Goal: Book appointment/travel/reservation

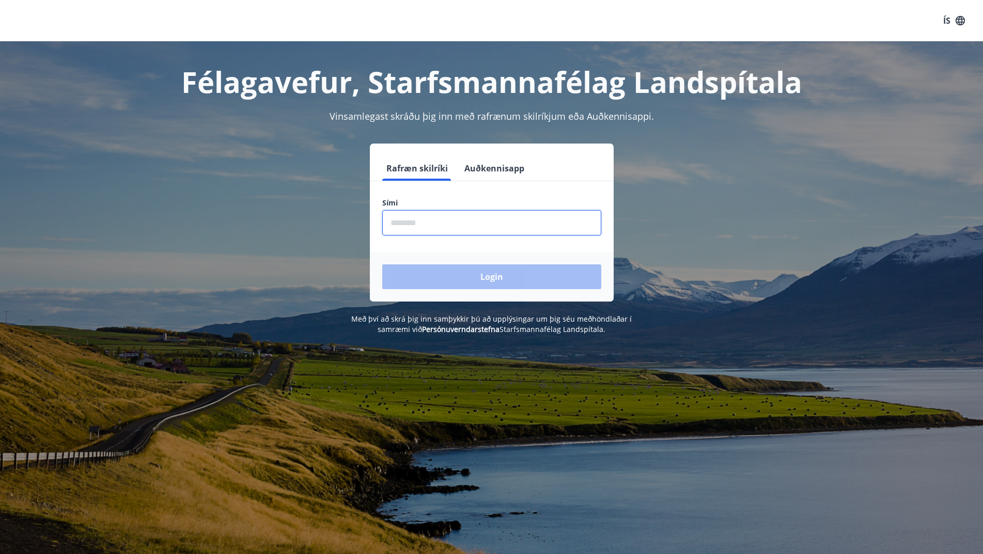
click at [450, 226] on input "phone" at bounding box center [491, 222] width 219 height 25
click at [453, 222] on input "phone" at bounding box center [491, 222] width 219 height 25
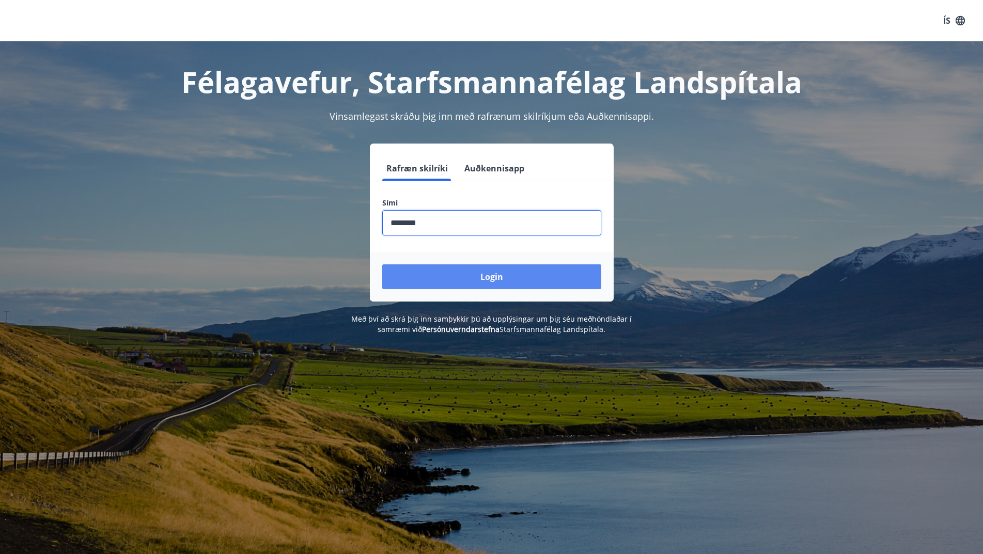
type input "********"
click at [504, 276] on button "Login" at bounding box center [491, 276] width 219 height 25
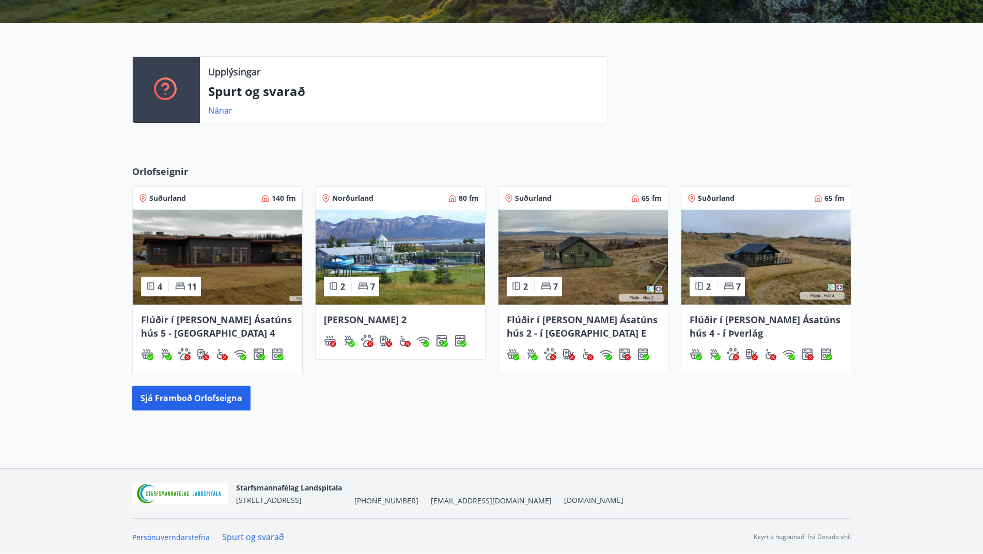
scroll to position [236, 0]
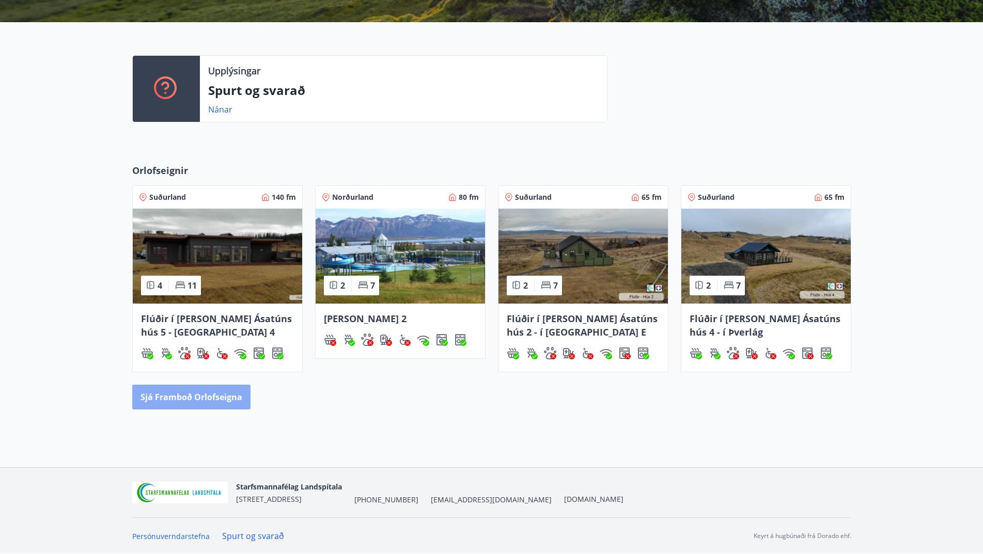
click at [203, 401] on button "Sjá framboð orlofseigna" at bounding box center [191, 397] width 118 height 25
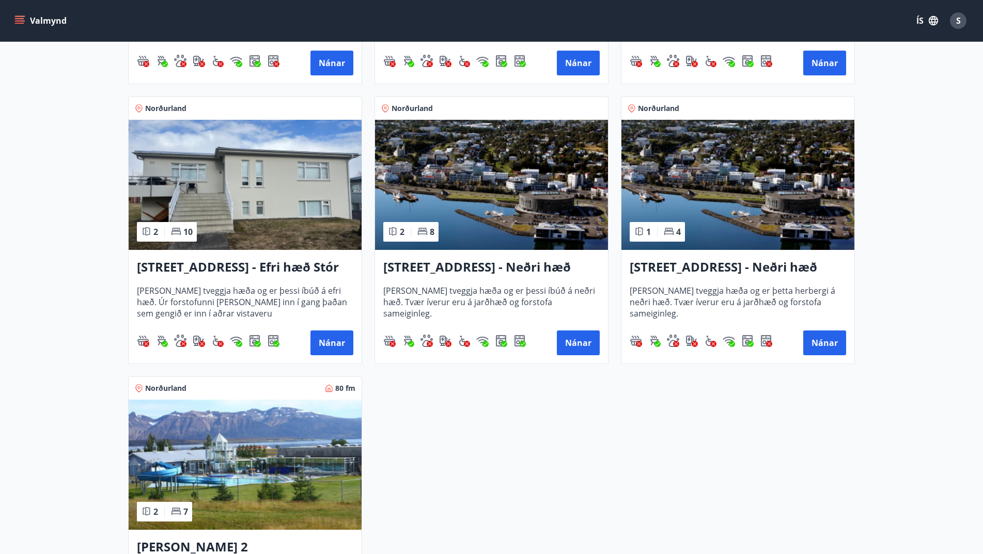
scroll to position [1240, 0]
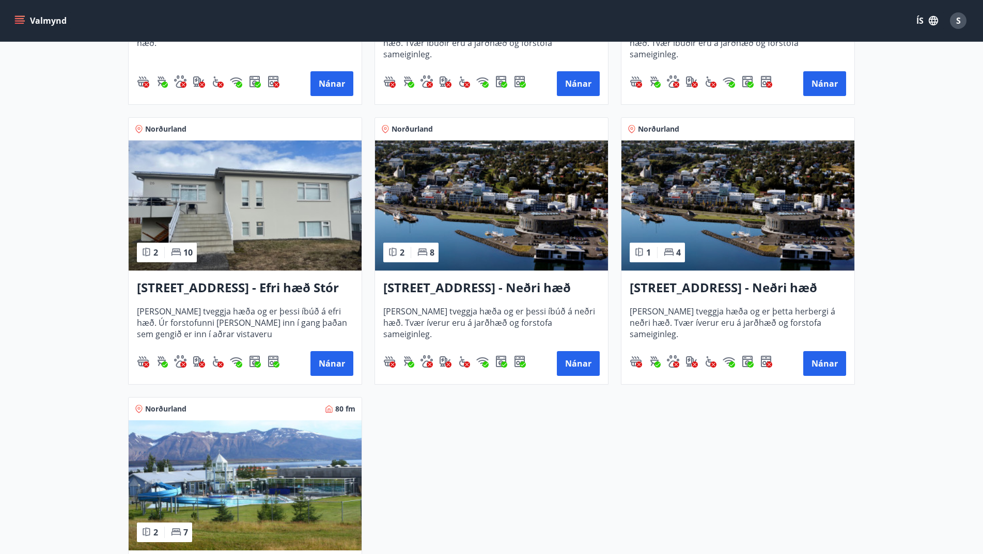
click at [213, 287] on h3 "[STREET_ADDRESS] - Efri hæð Stór íbúð 1" at bounding box center [245, 288] width 216 height 19
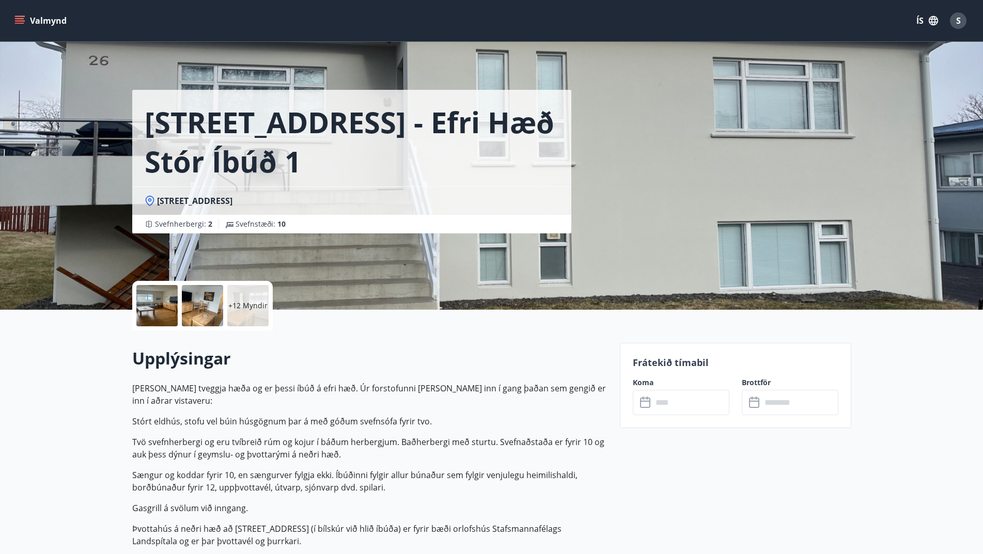
click at [242, 301] on p "+12 Myndir" at bounding box center [247, 306] width 39 height 10
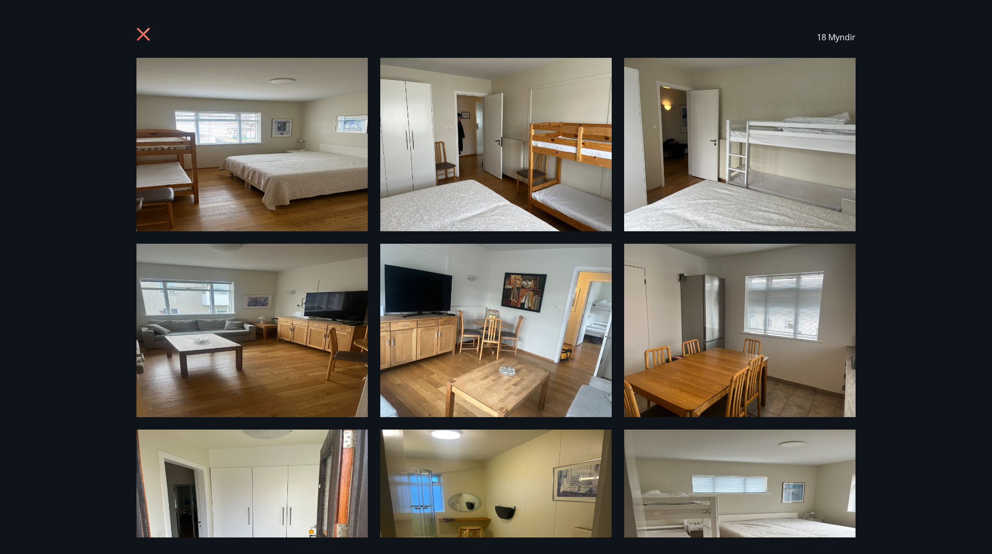
click at [240, 178] on img at bounding box center [251, 145] width 231 height 174
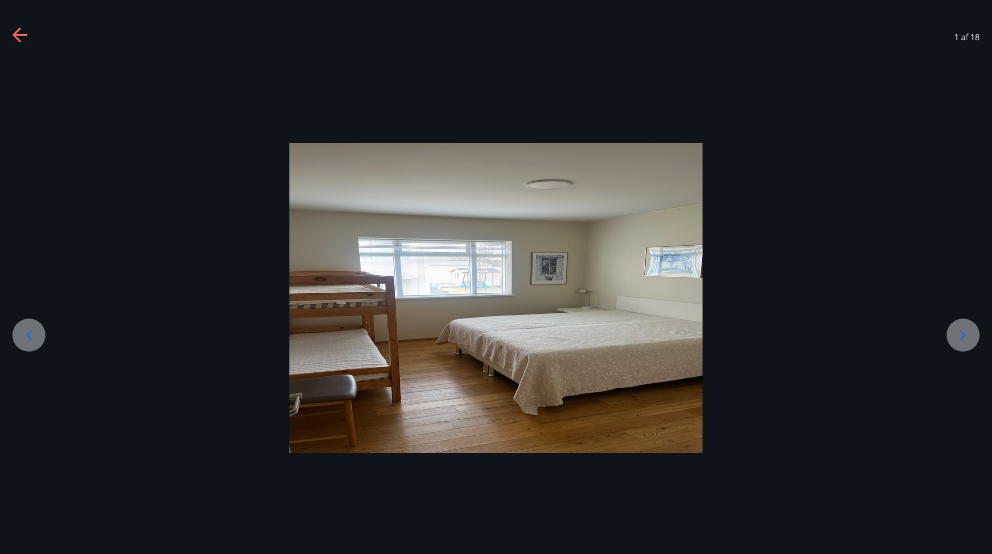
click at [966, 328] on icon at bounding box center [962, 335] width 17 height 17
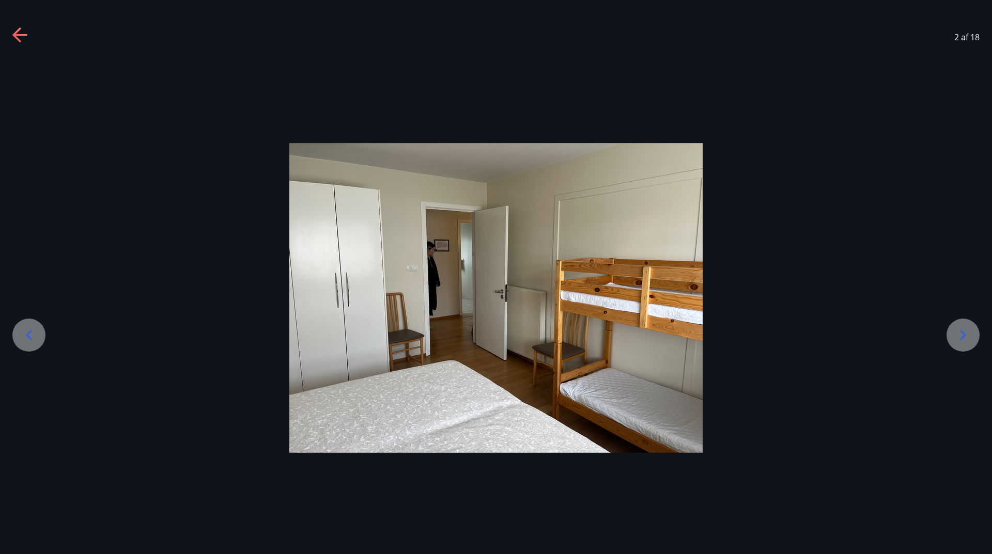
click at [963, 333] on icon at bounding box center [963, 335] width 6 height 10
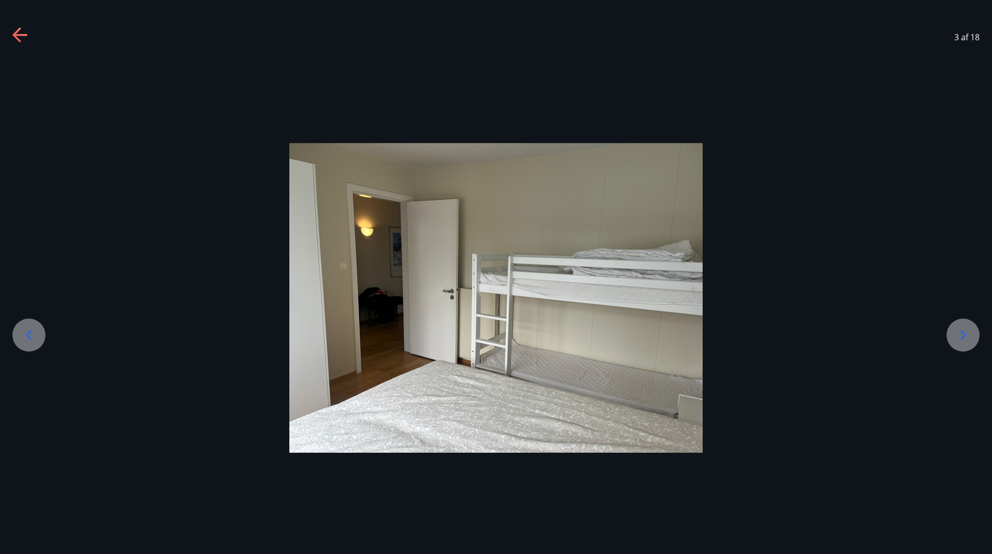
click at [961, 332] on icon at bounding box center [962, 335] width 17 height 17
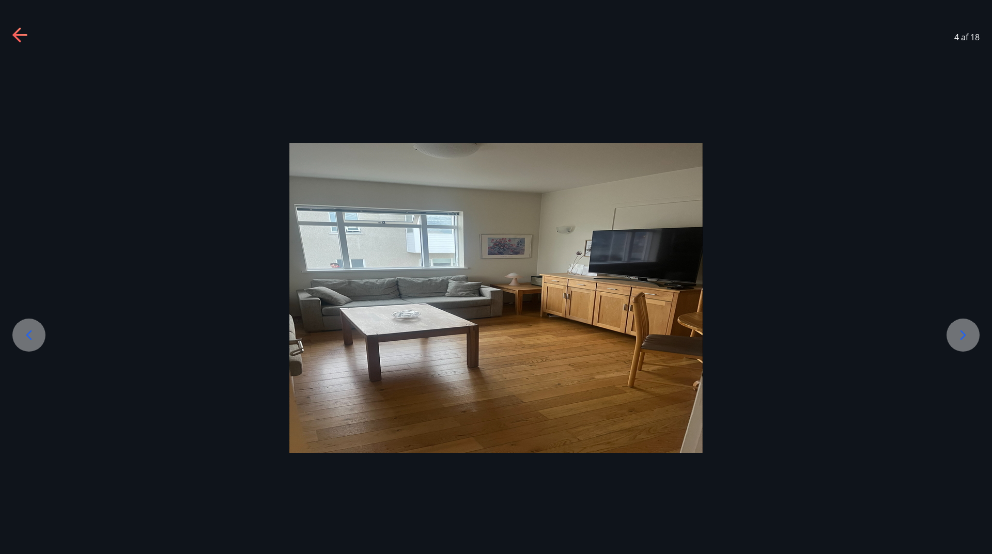
click at [961, 332] on icon at bounding box center [962, 335] width 17 height 17
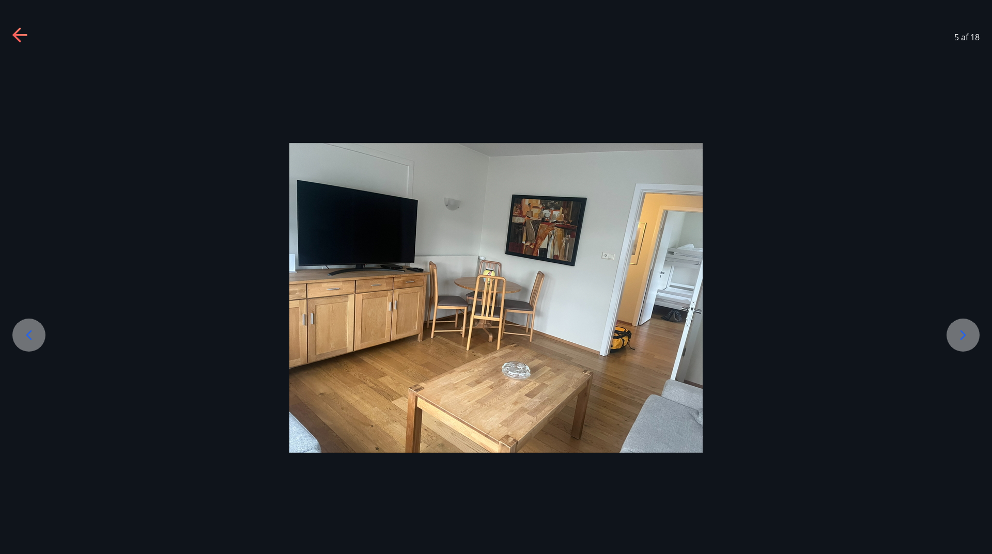
click at [961, 332] on icon at bounding box center [962, 335] width 17 height 17
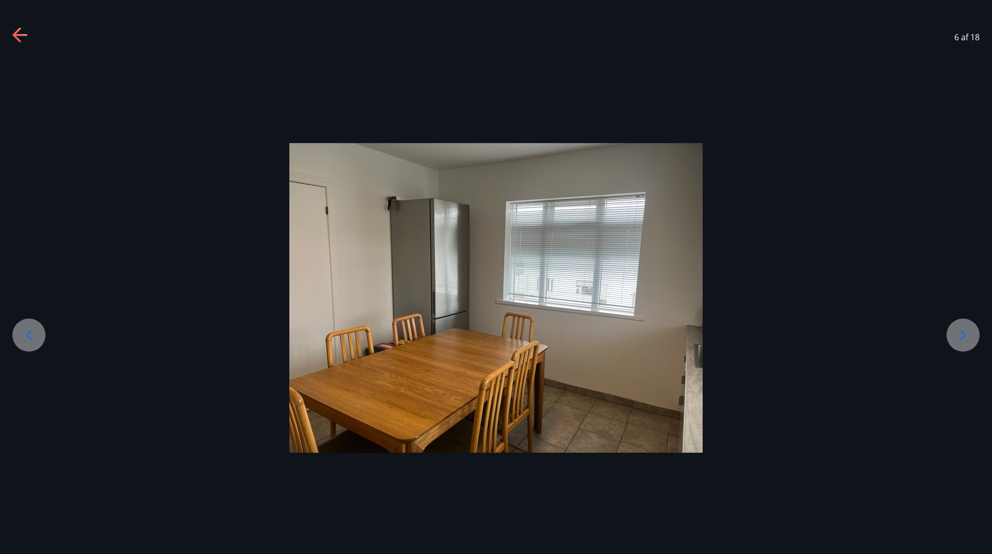
click at [961, 332] on icon at bounding box center [962, 335] width 17 height 17
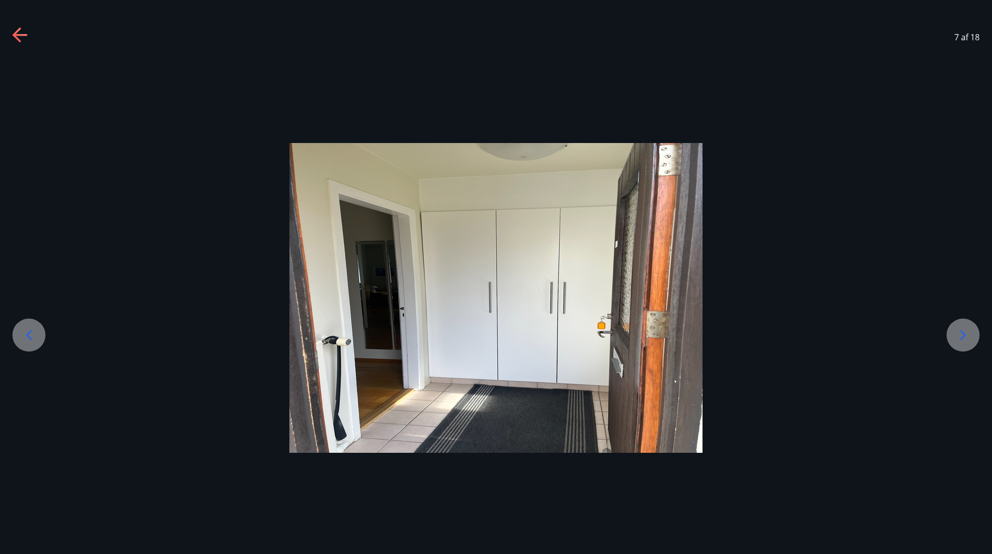
click at [961, 332] on icon at bounding box center [962, 335] width 17 height 17
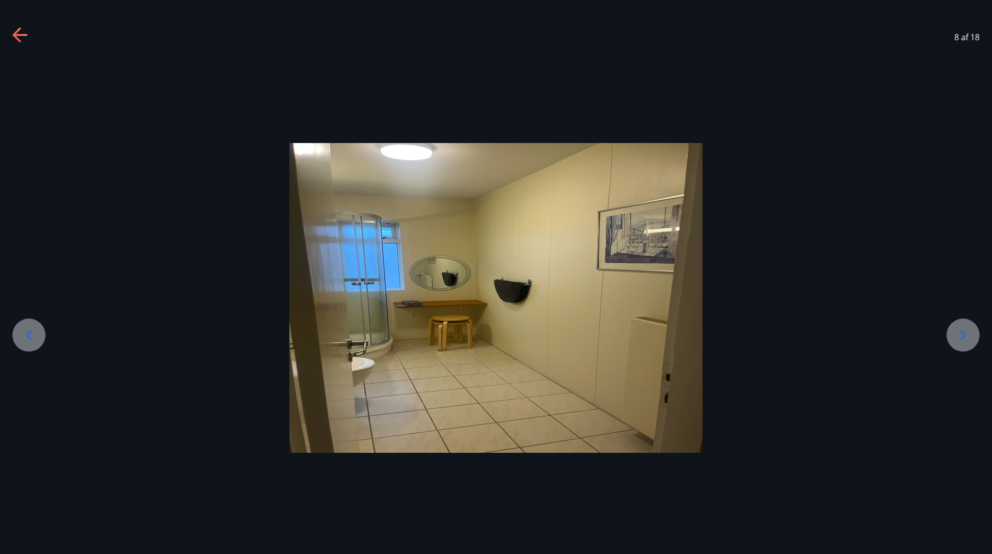
click at [961, 332] on icon at bounding box center [962, 335] width 17 height 17
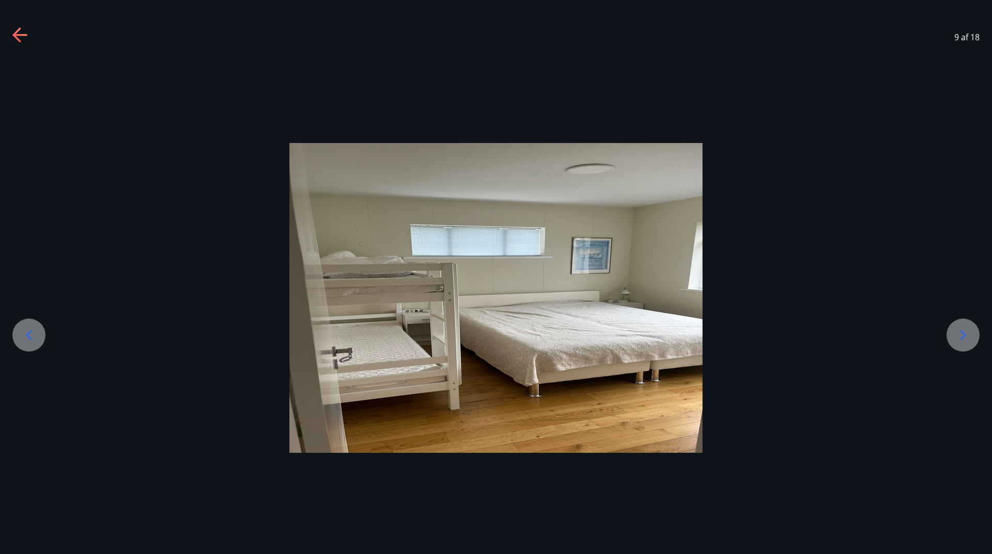
click at [961, 332] on icon at bounding box center [962, 335] width 17 height 17
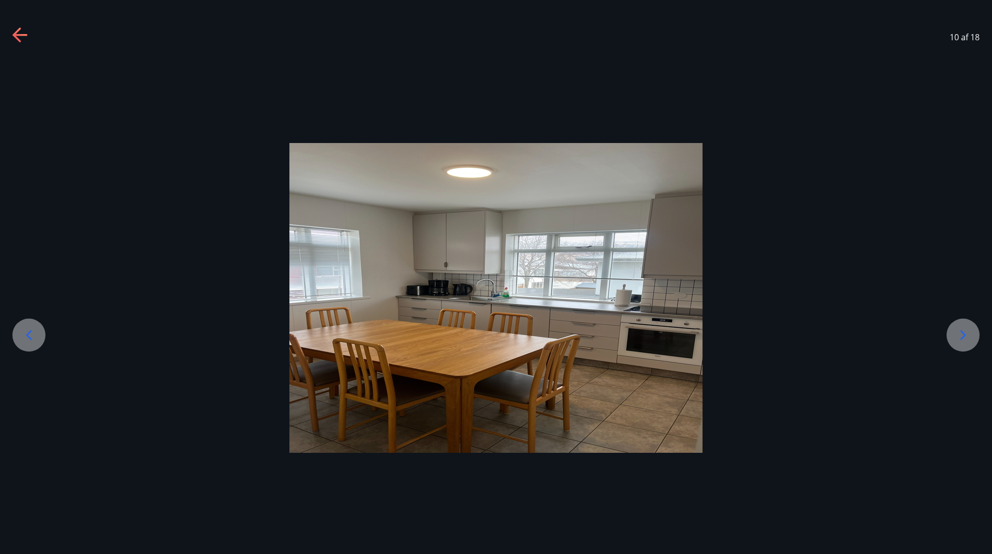
click at [961, 332] on icon at bounding box center [962, 335] width 17 height 17
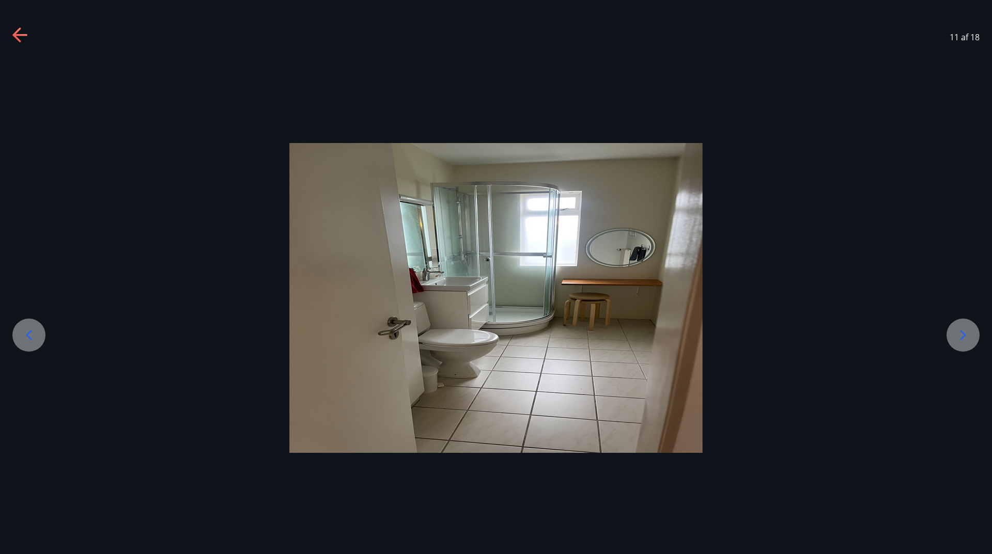
click at [961, 332] on icon at bounding box center [962, 335] width 17 height 17
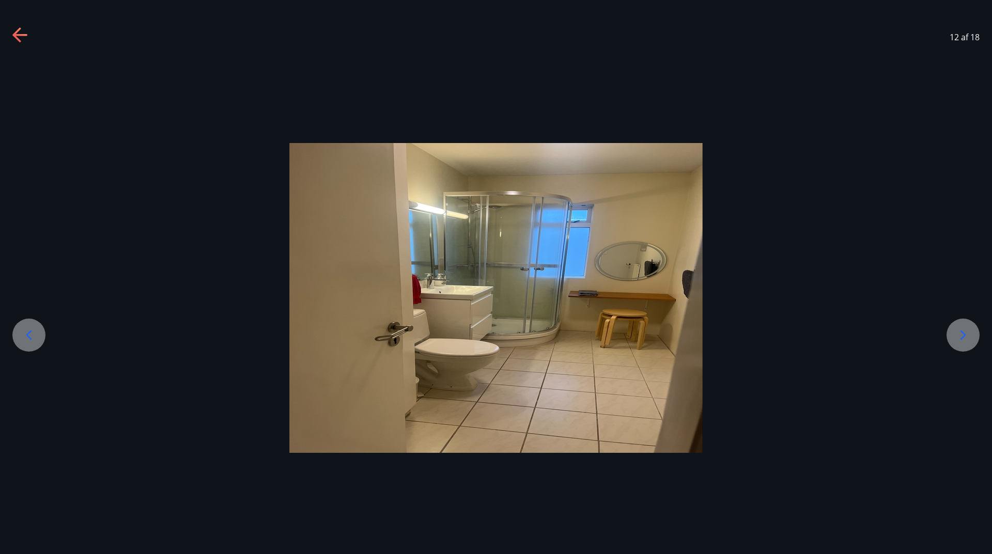
click at [961, 332] on icon at bounding box center [962, 335] width 17 height 17
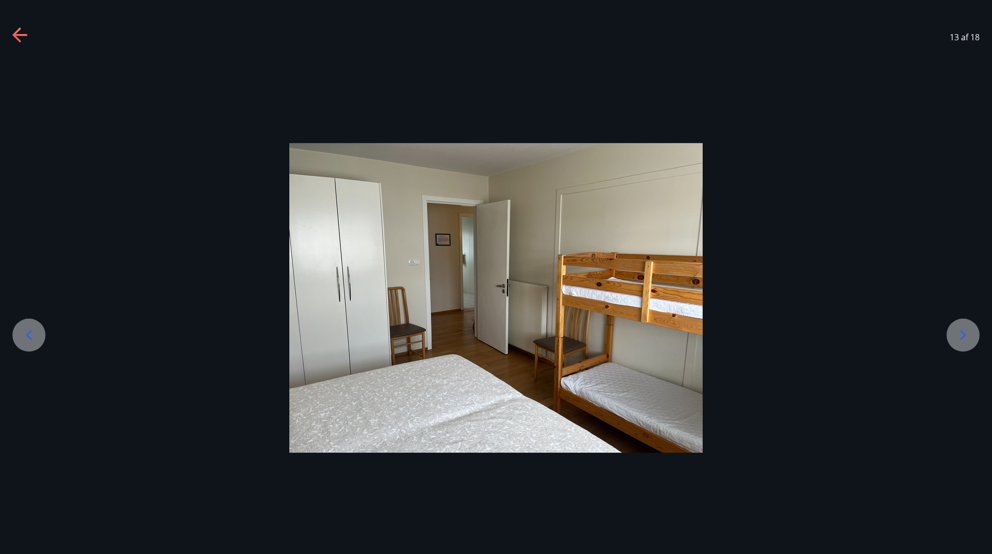
click at [961, 332] on icon at bounding box center [962, 335] width 17 height 17
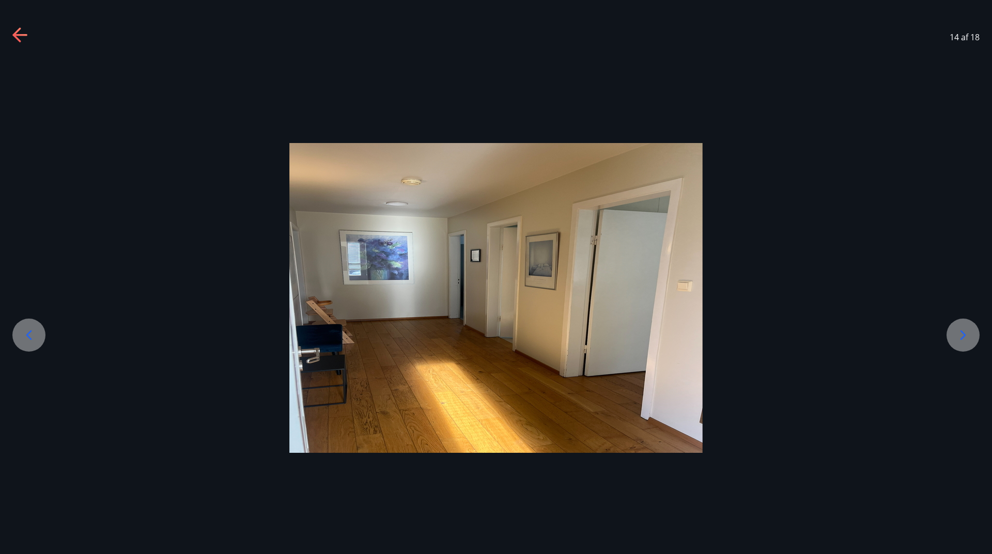
click at [961, 332] on icon at bounding box center [962, 335] width 17 height 17
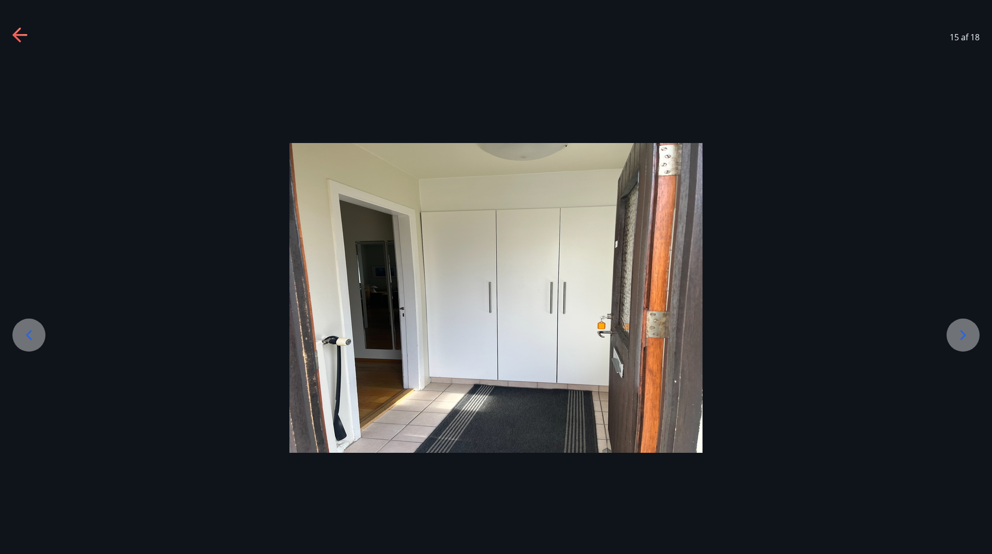
click at [961, 332] on icon at bounding box center [962, 335] width 17 height 17
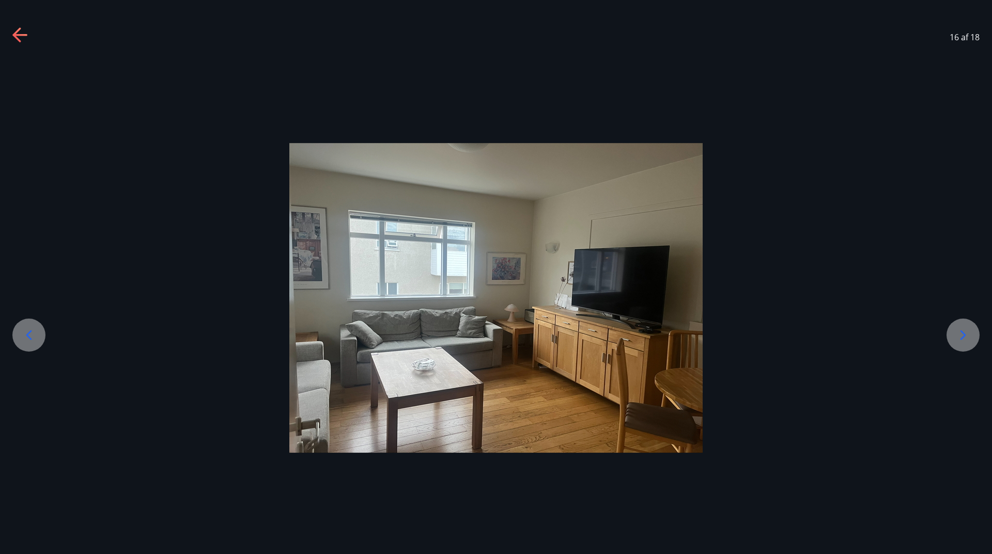
click at [961, 332] on icon at bounding box center [962, 335] width 17 height 17
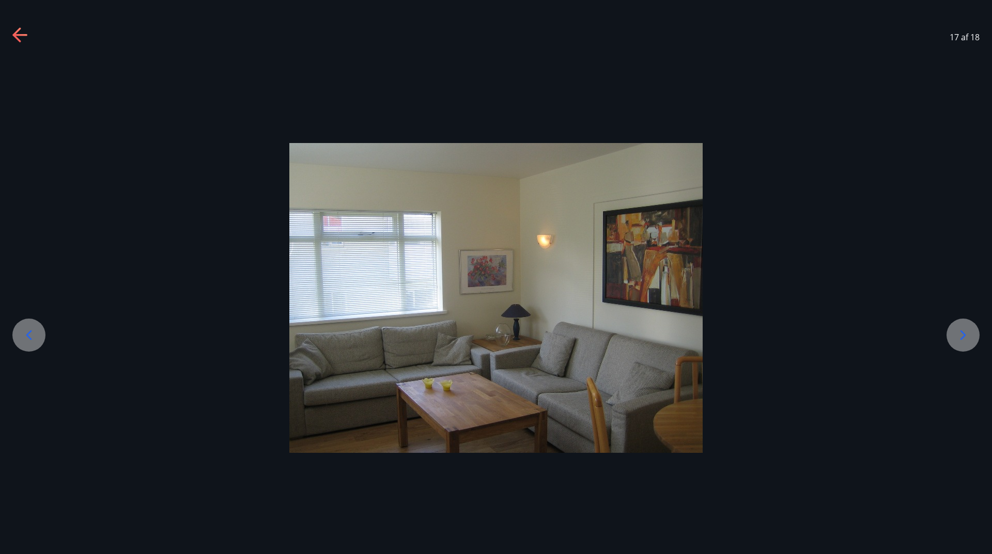
click at [26, 327] on icon at bounding box center [29, 335] width 17 height 17
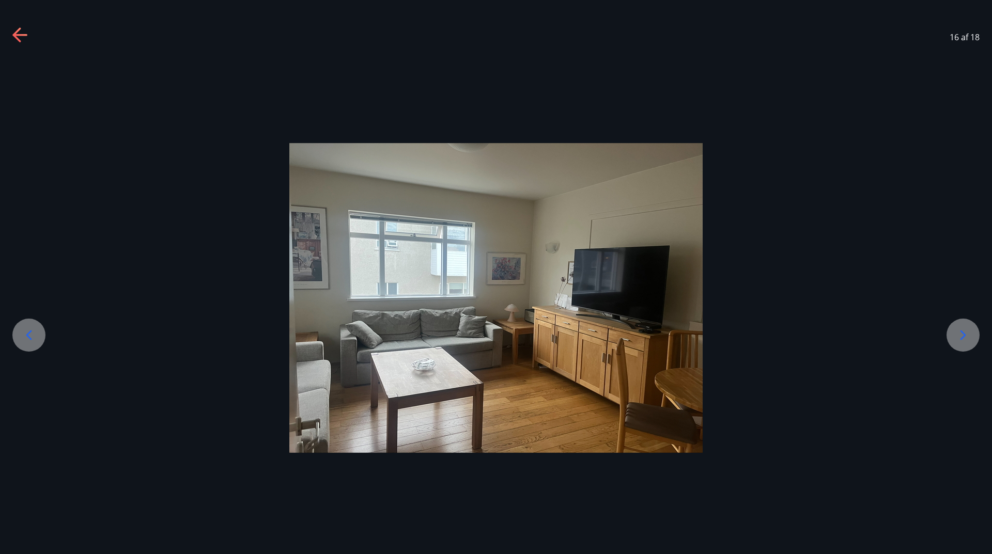
click at [968, 337] on icon at bounding box center [962, 335] width 17 height 17
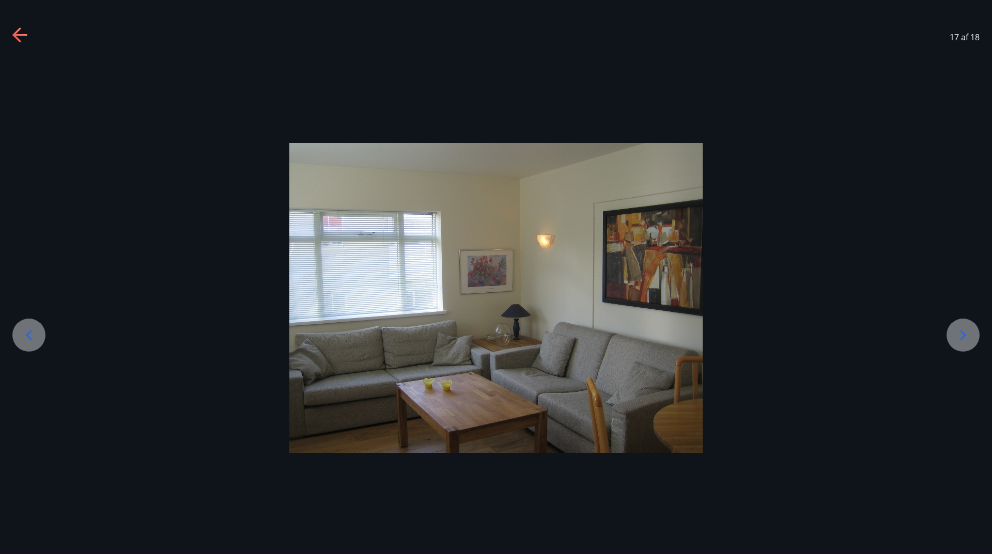
click at [968, 337] on icon at bounding box center [962, 335] width 17 height 17
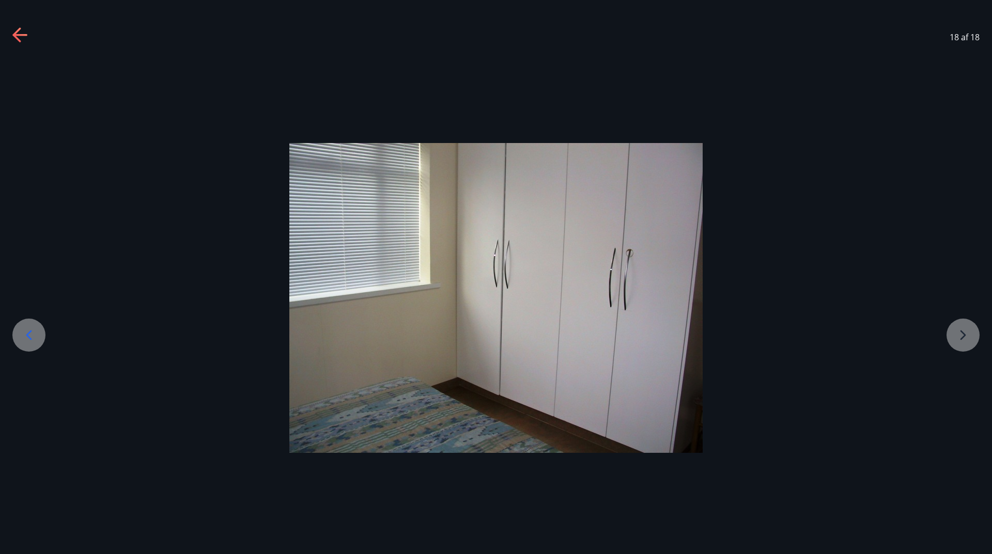
click at [19, 32] on icon at bounding box center [20, 35] width 17 height 17
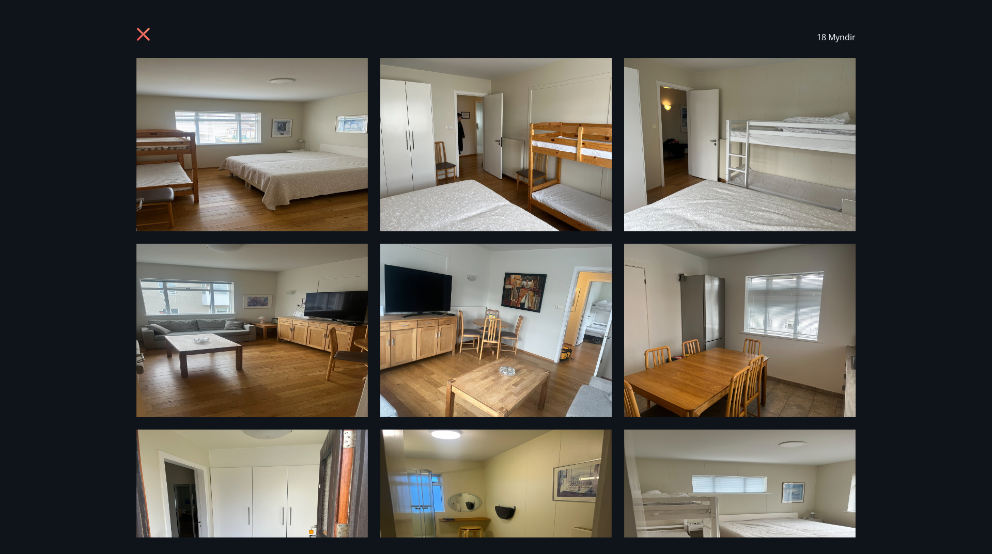
click at [147, 33] on icon at bounding box center [144, 35] width 17 height 17
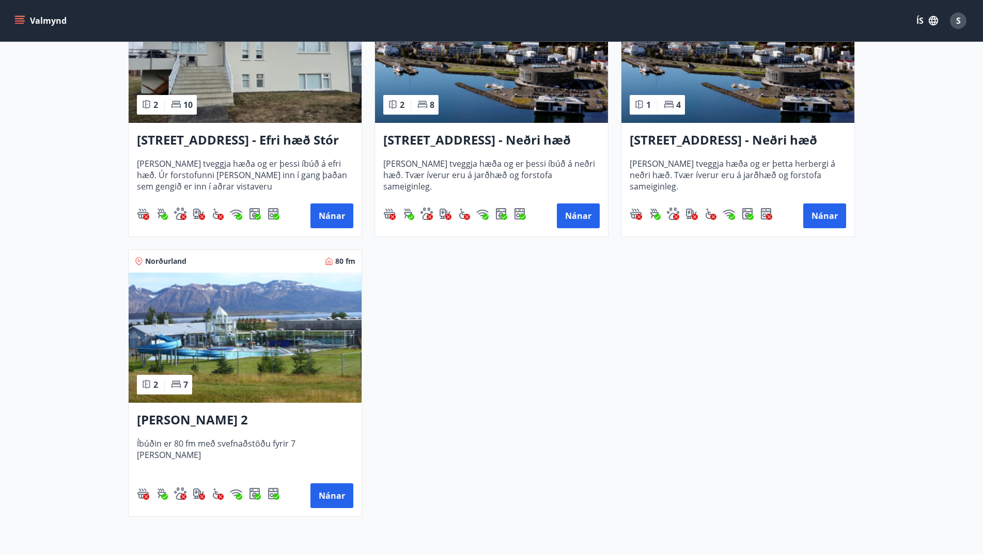
scroll to position [1446, 0]
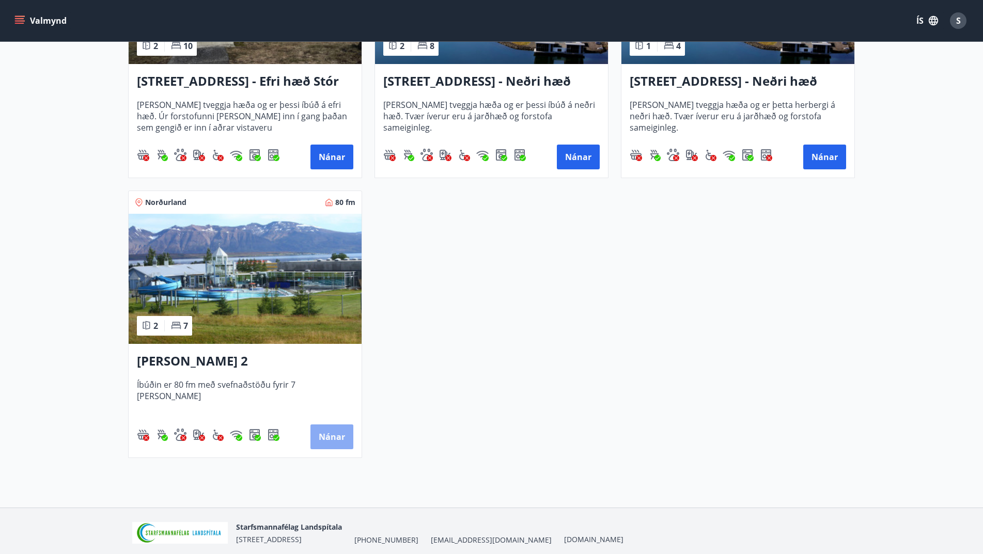
click at [332, 436] on button "Nánar" at bounding box center [331, 437] width 43 height 25
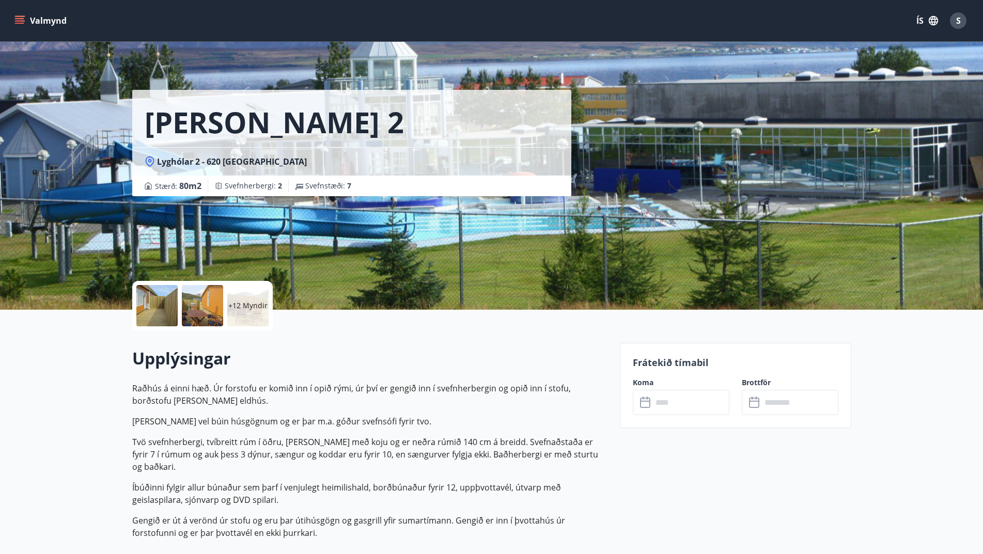
click at [273, 300] on div "+12 Myndir" at bounding box center [369, 306] width 475 height 50
click at [257, 303] on p "+12 Myndir" at bounding box center [247, 306] width 39 height 10
